Goal: Information Seeking & Learning: Find specific fact

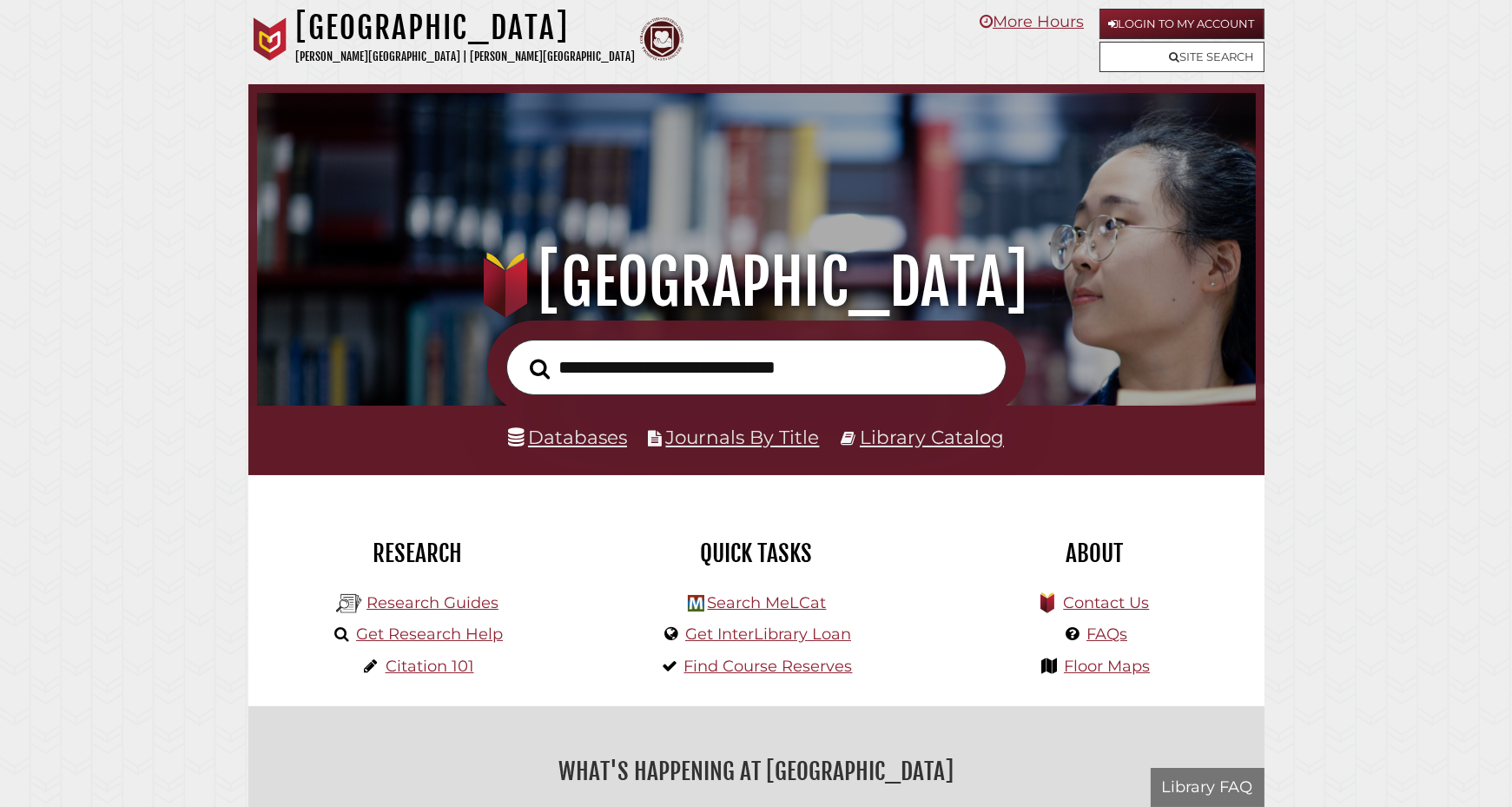
scroll to position [330, 990]
click at [662, 365] on input "text" at bounding box center [756, 367] width 501 height 56
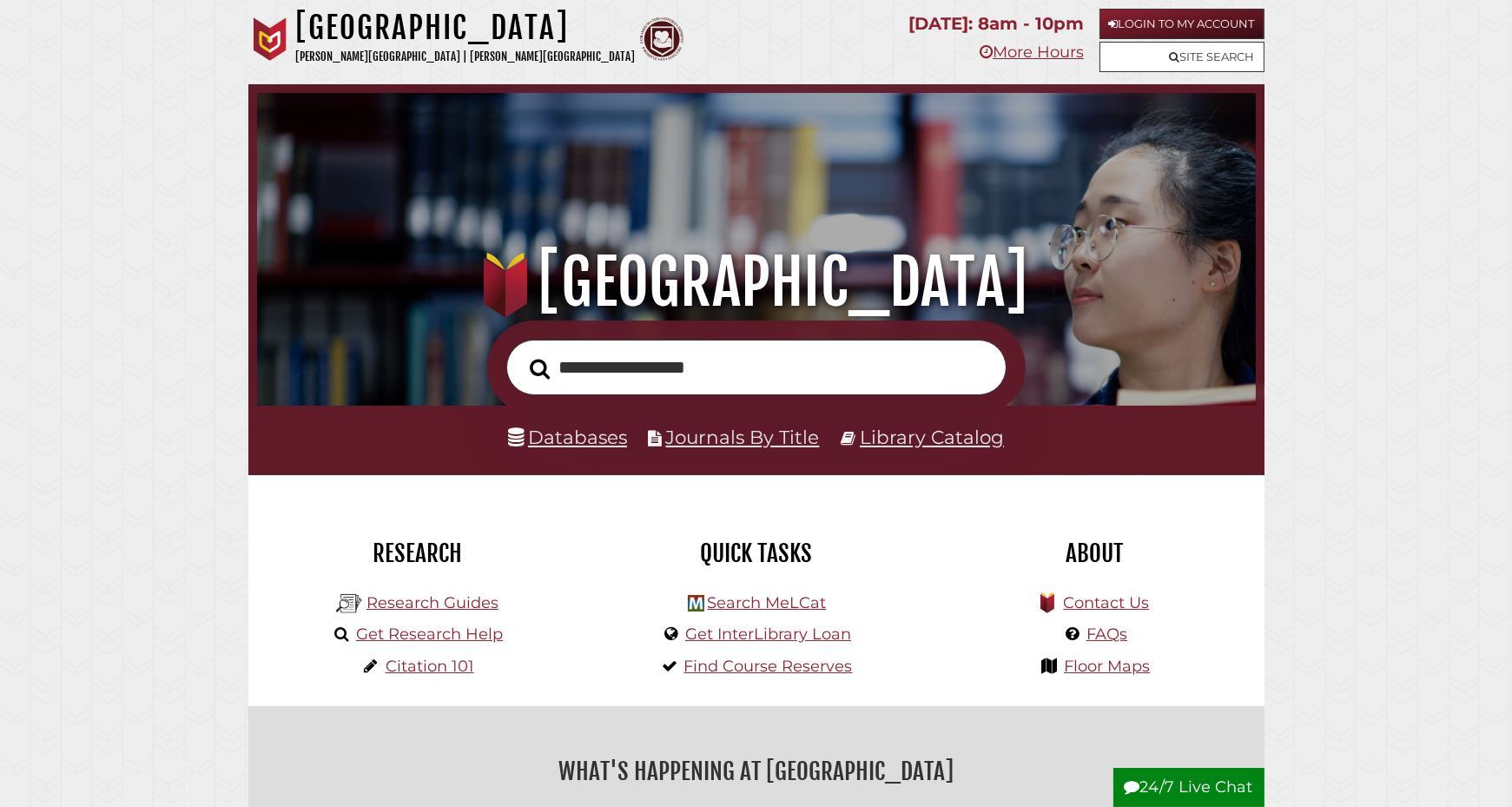
type input "**********"
click at [522, 353] on button "Search" at bounding box center [541, 368] width 37 height 31
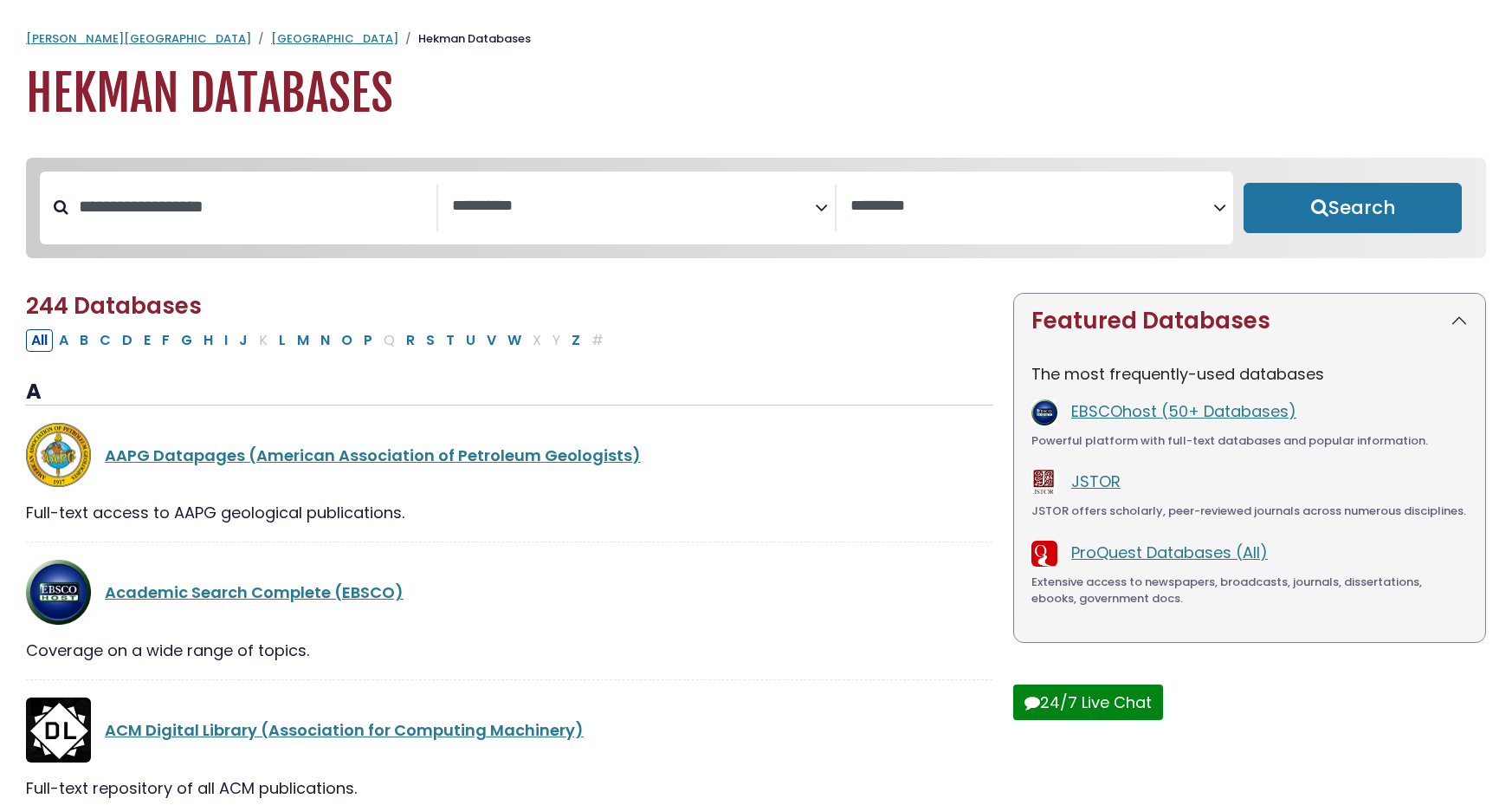
select select "Database Subject Filter"
select select "Database Vendors Filter"
click at [1167, 410] on link "EBSCOhost (50+ Databases)" at bounding box center [1183, 410] width 225 height 22
